Goal: Browse casually: Explore the website without a specific task or goal

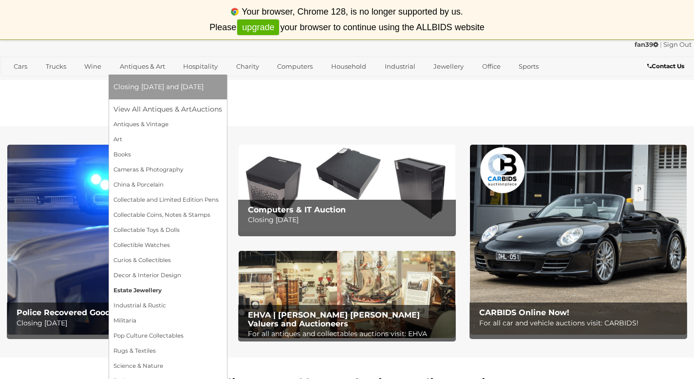
click at [143, 290] on link "Estate Jewellery" at bounding box center [168, 290] width 109 height 15
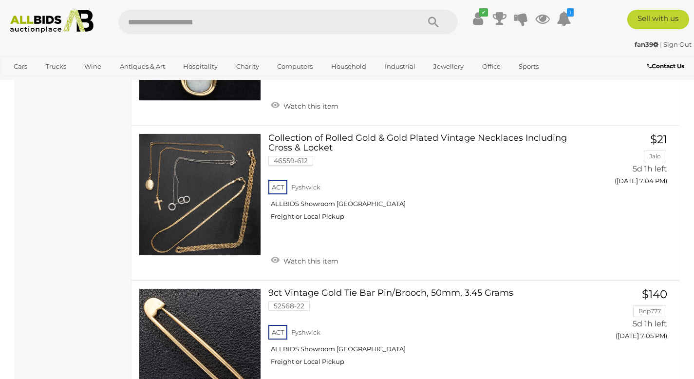
scroll to position [3885, 0]
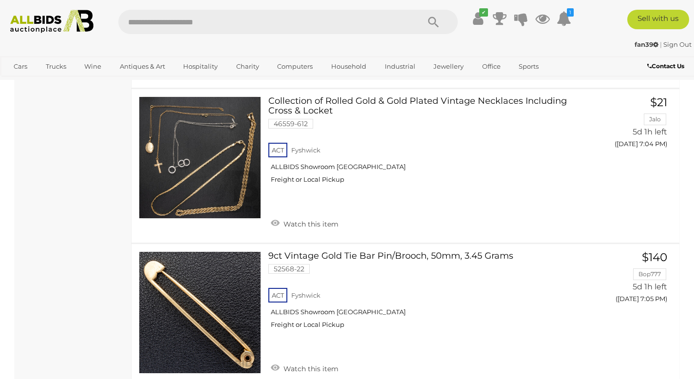
drag, startPoint x: 271, startPoint y: 244, endPoint x: 351, endPoint y: 1, distance: 254.8
click at [111, 286] on div "Estate Jewellery Alert this sale Location" at bounding box center [73, 83] width 117 height 7713
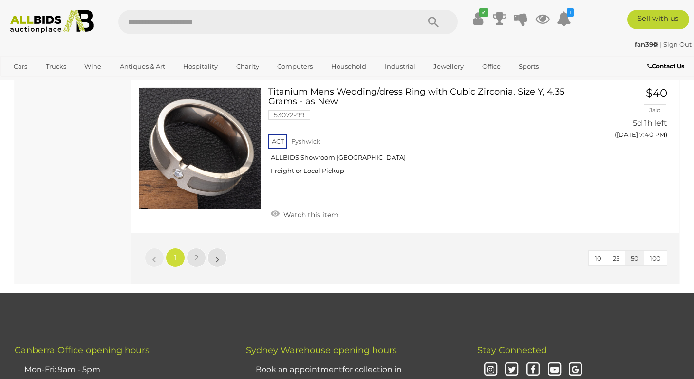
scroll to position [7549, 0]
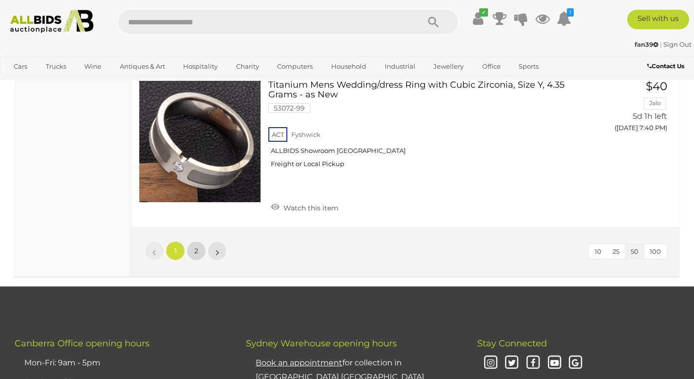
click at [196, 246] on span "2" at bounding box center [196, 250] width 4 height 9
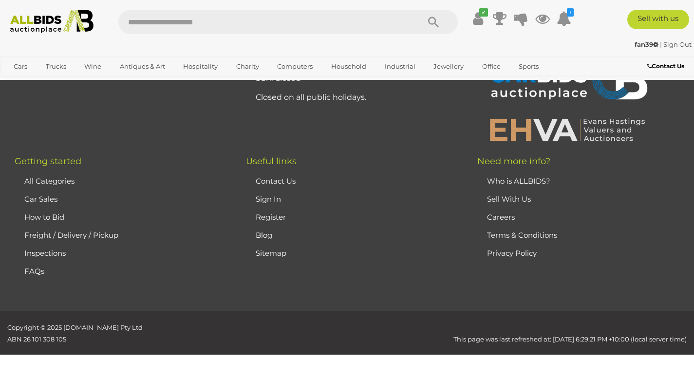
scroll to position [63, 0]
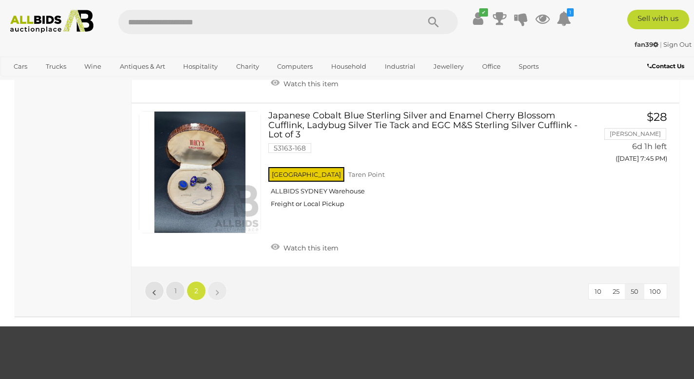
scroll to position [2207, 0]
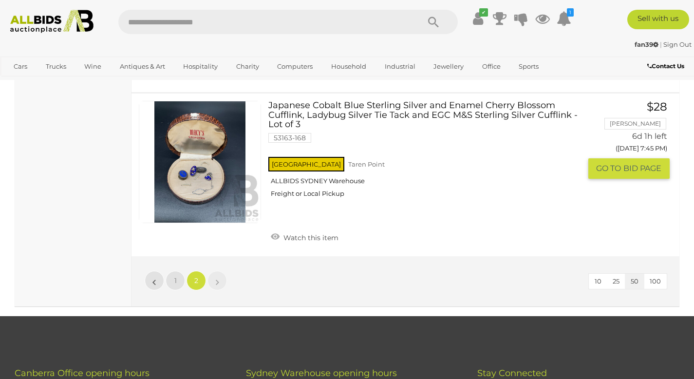
click at [188, 177] on link at bounding box center [200, 162] width 122 height 122
click at [193, 178] on link at bounding box center [200, 162] width 122 height 122
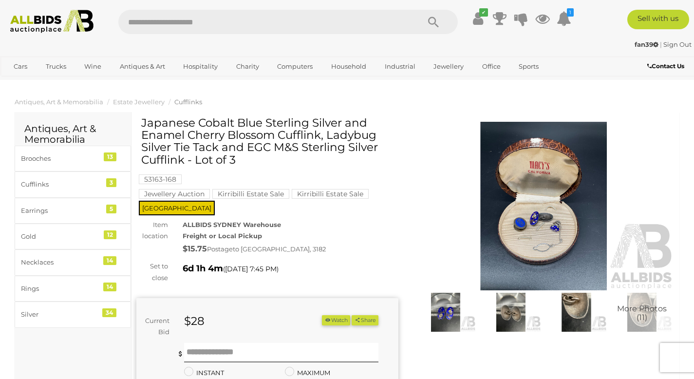
click at [555, 226] on img at bounding box center [544, 206] width 262 height 169
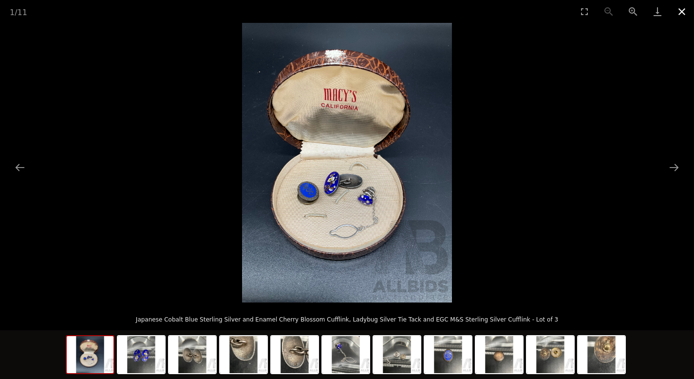
click at [683, 9] on button "Close gallery" at bounding box center [682, 11] width 24 height 23
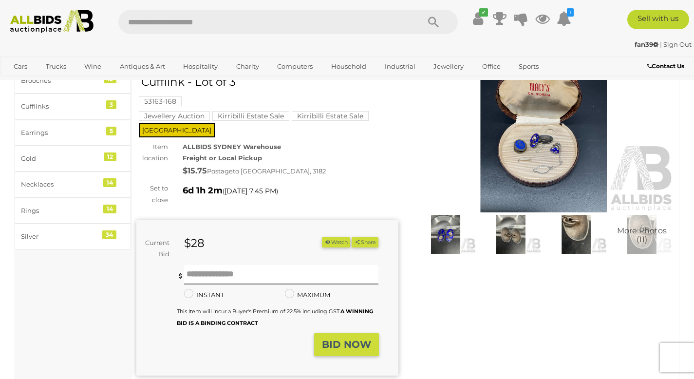
scroll to position [78, 0]
click at [551, 146] on img at bounding box center [544, 128] width 262 height 169
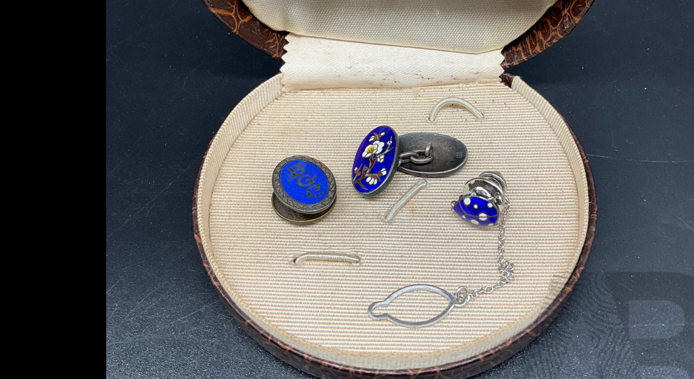
click at [310, 194] on img at bounding box center [347, 163] width 210 height 280
click at [309, 195] on img at bounding box center [347, 163] width 210 height 280
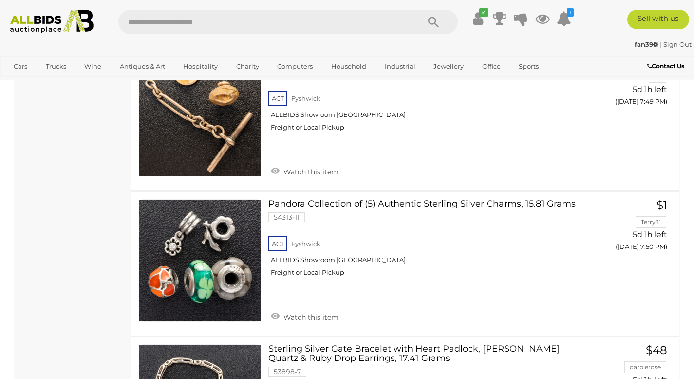
scroll to position [2250, 0]
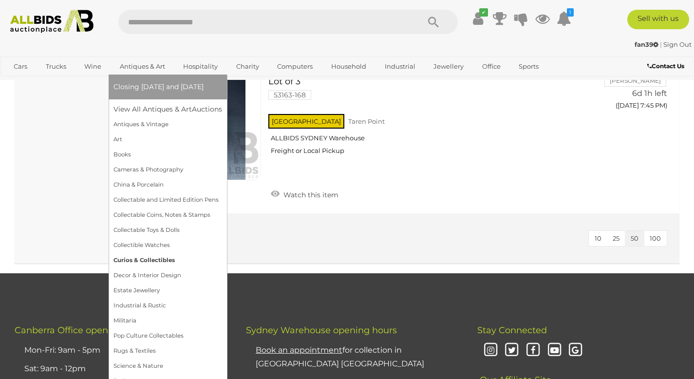
click at [155, 259] on link "Curios & Collectibles" at bounding box center [168, 260] width 109 height 15
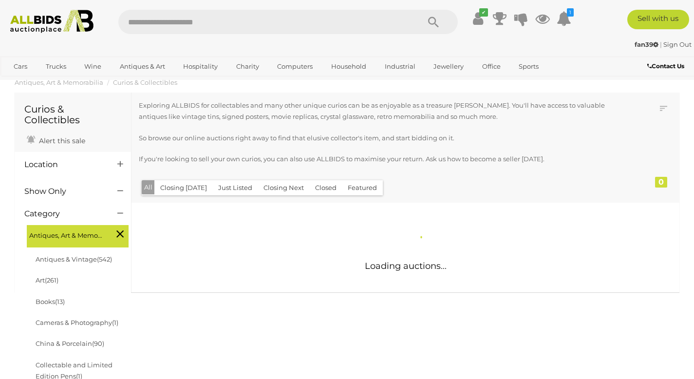
scroll to position [39, 0]
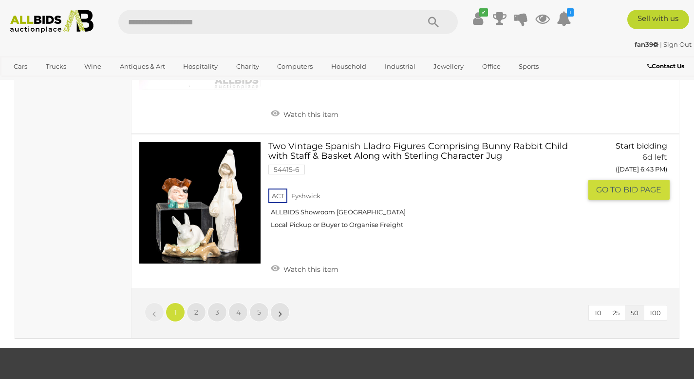
scroll to position [7619, 0]
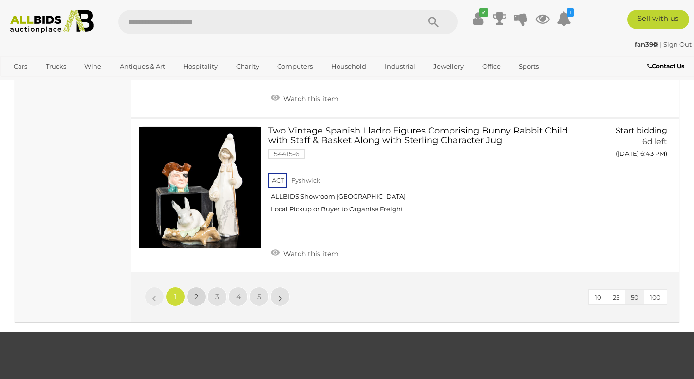
click at [197, 292] on span "2" at bounding box center [196, 296] width 4 height 9
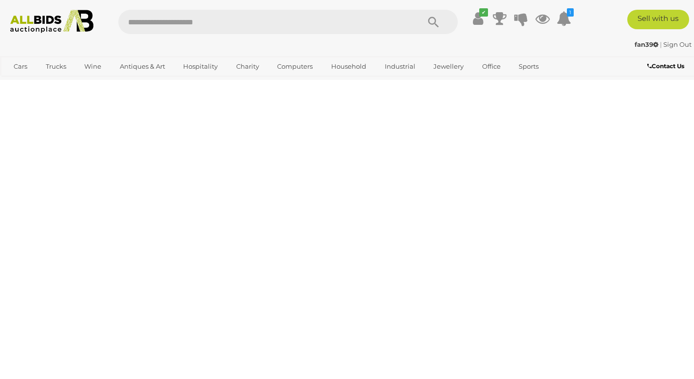
scroll to position [141, 0]
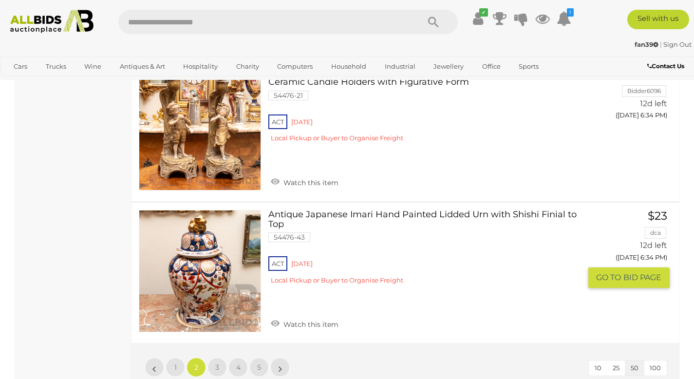
scroll to position [7604, 0]
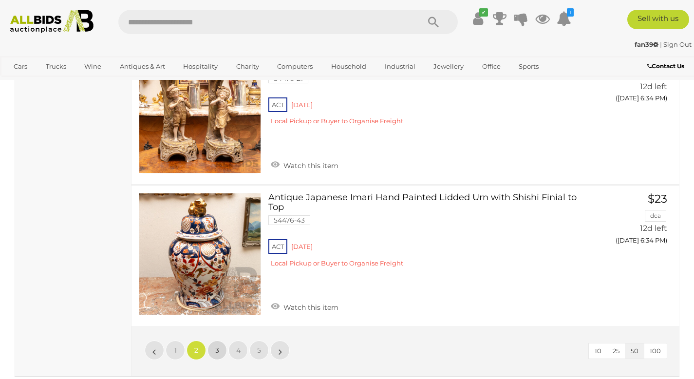
click at [212, 341] on link "3" at bounding box center [217, 350] width 19 height 19
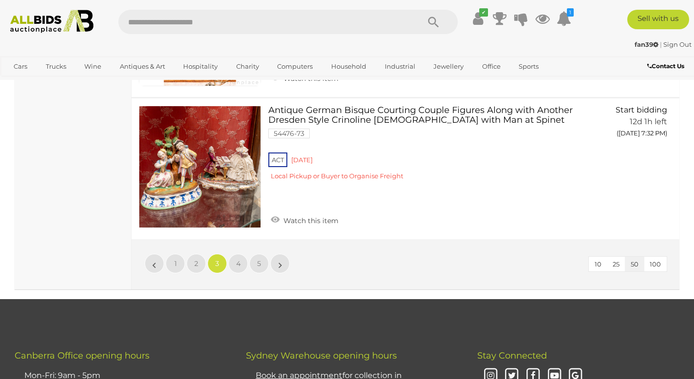
scroll to position [7234, 0]
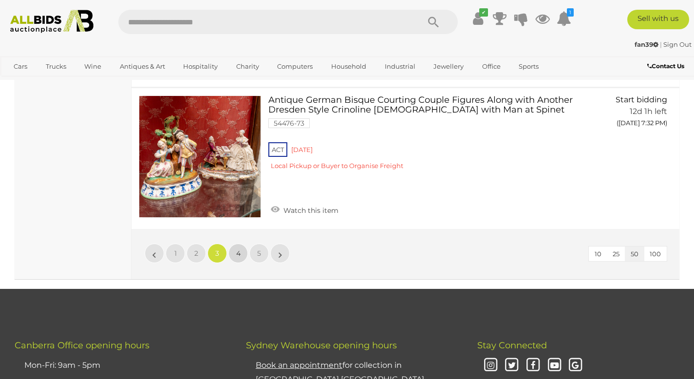
click at [238, 249] on span "4" at bounding box center [238, 253] width 4 height 9
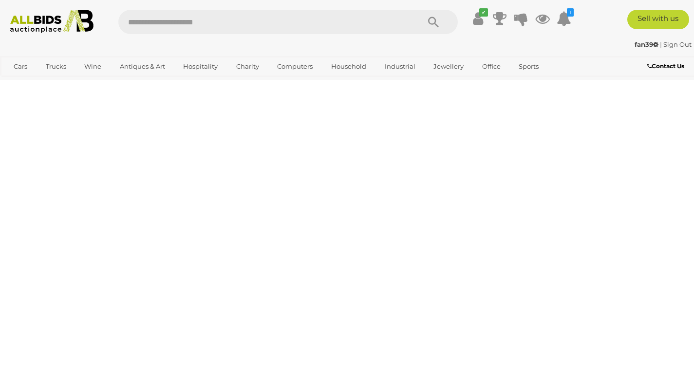
scroll to position [141, 0]
